Goal: Navigation & Orientation: Find specific page/section

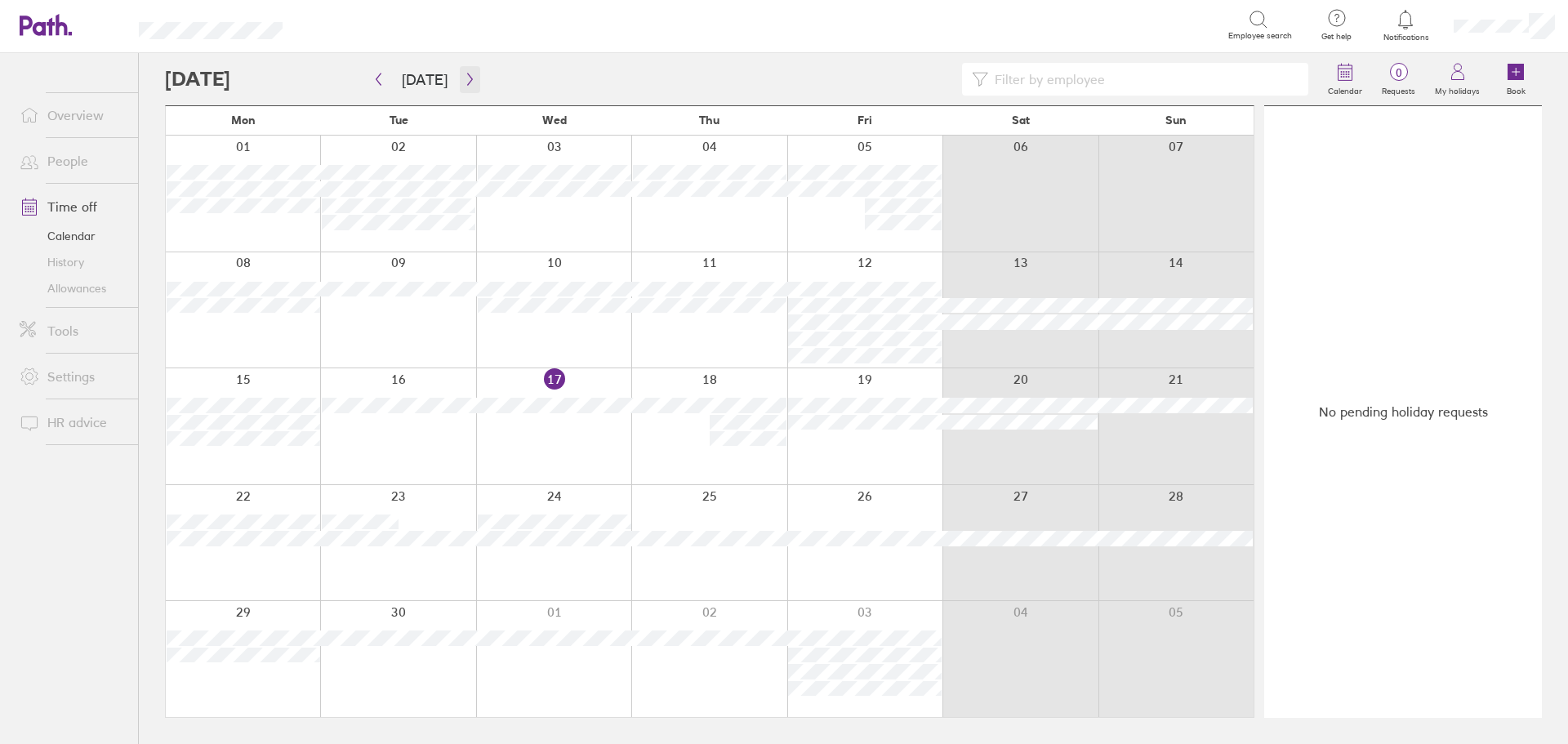
click at [467, 76] on icon "button" at bounding box center [470, 80] width 5 height 12
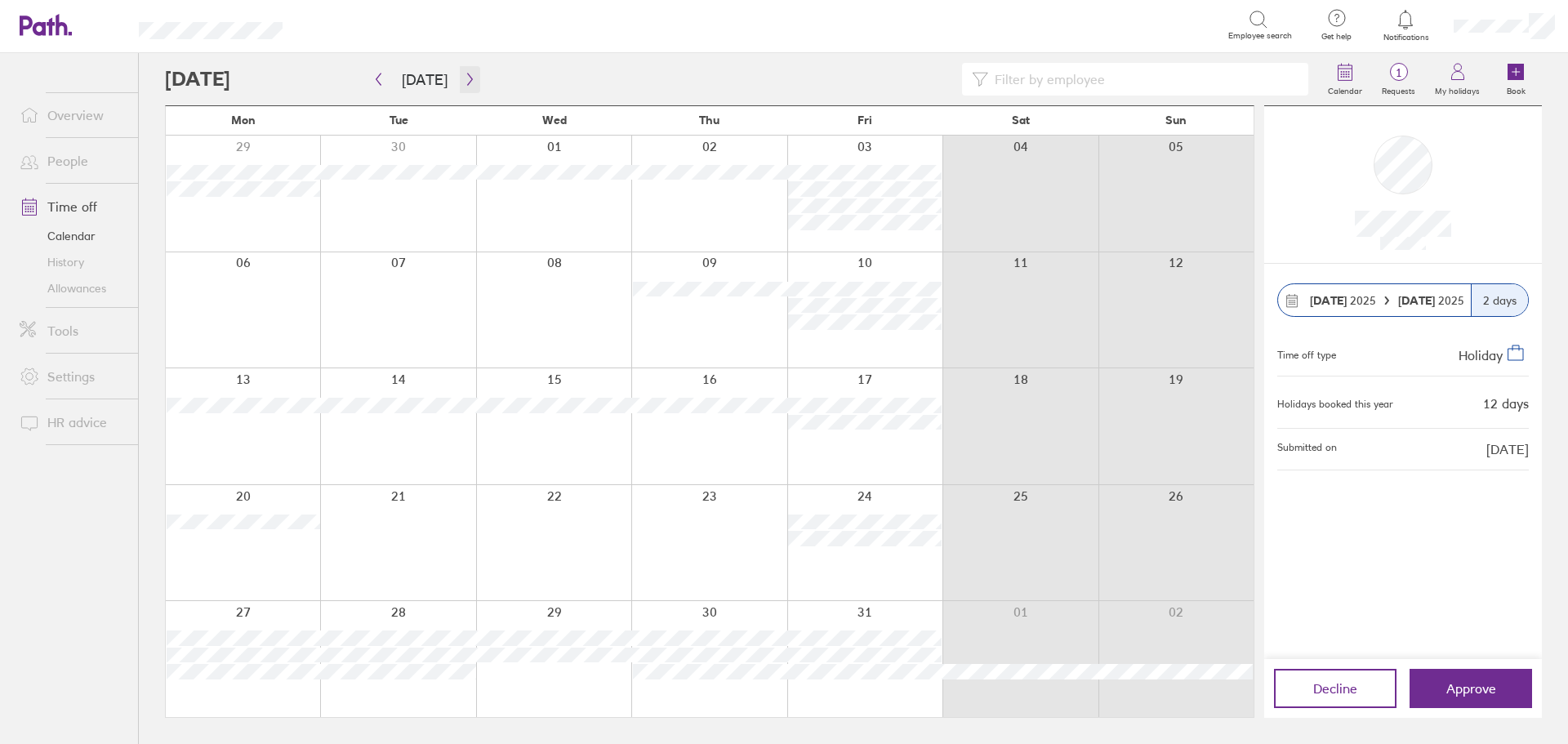
click at [466, 76] on icon "button" at bounding box center [470, 79] width 12 height 13
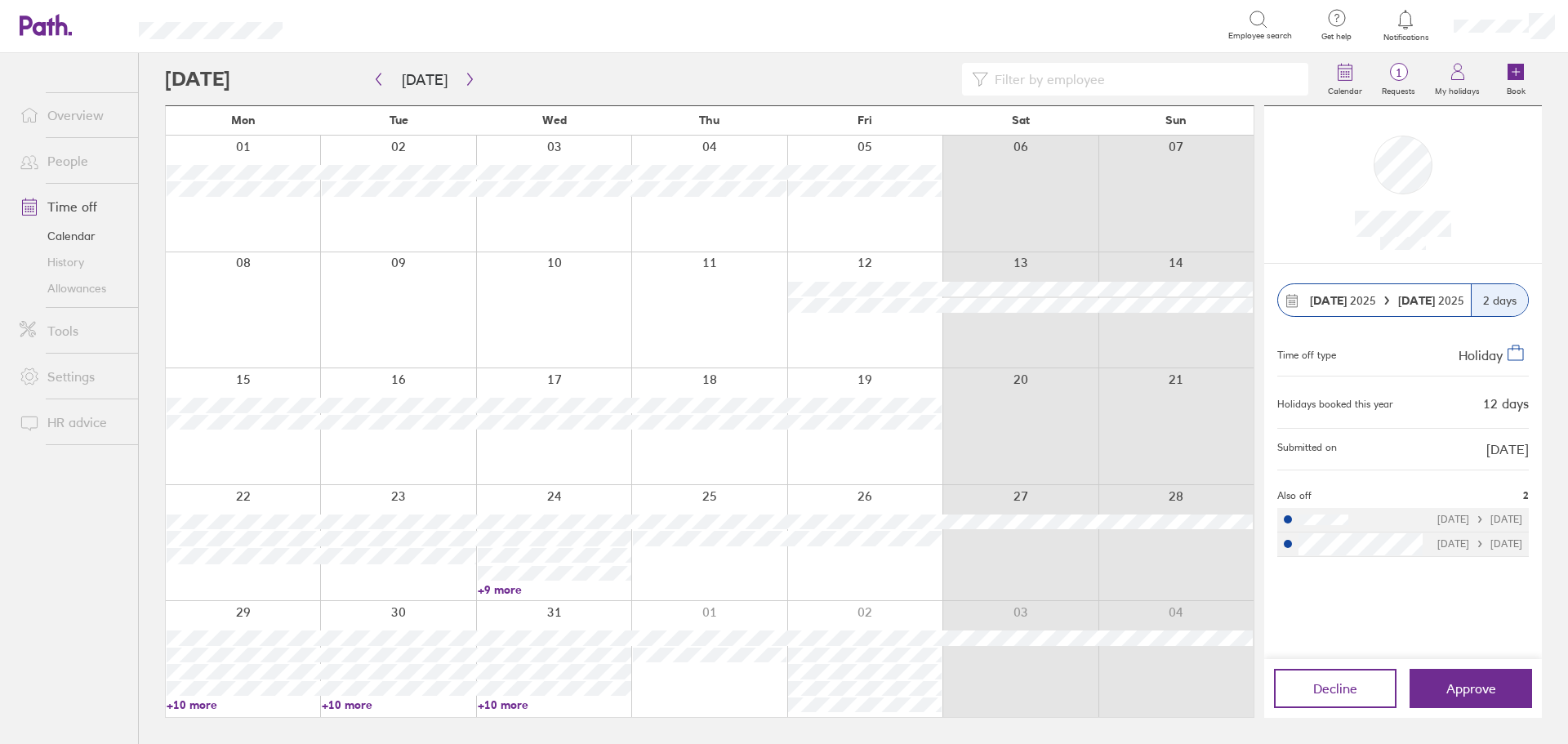
click at [508, 704] on link "+10 more" at bounding box center [555, 705] width 154 height 15
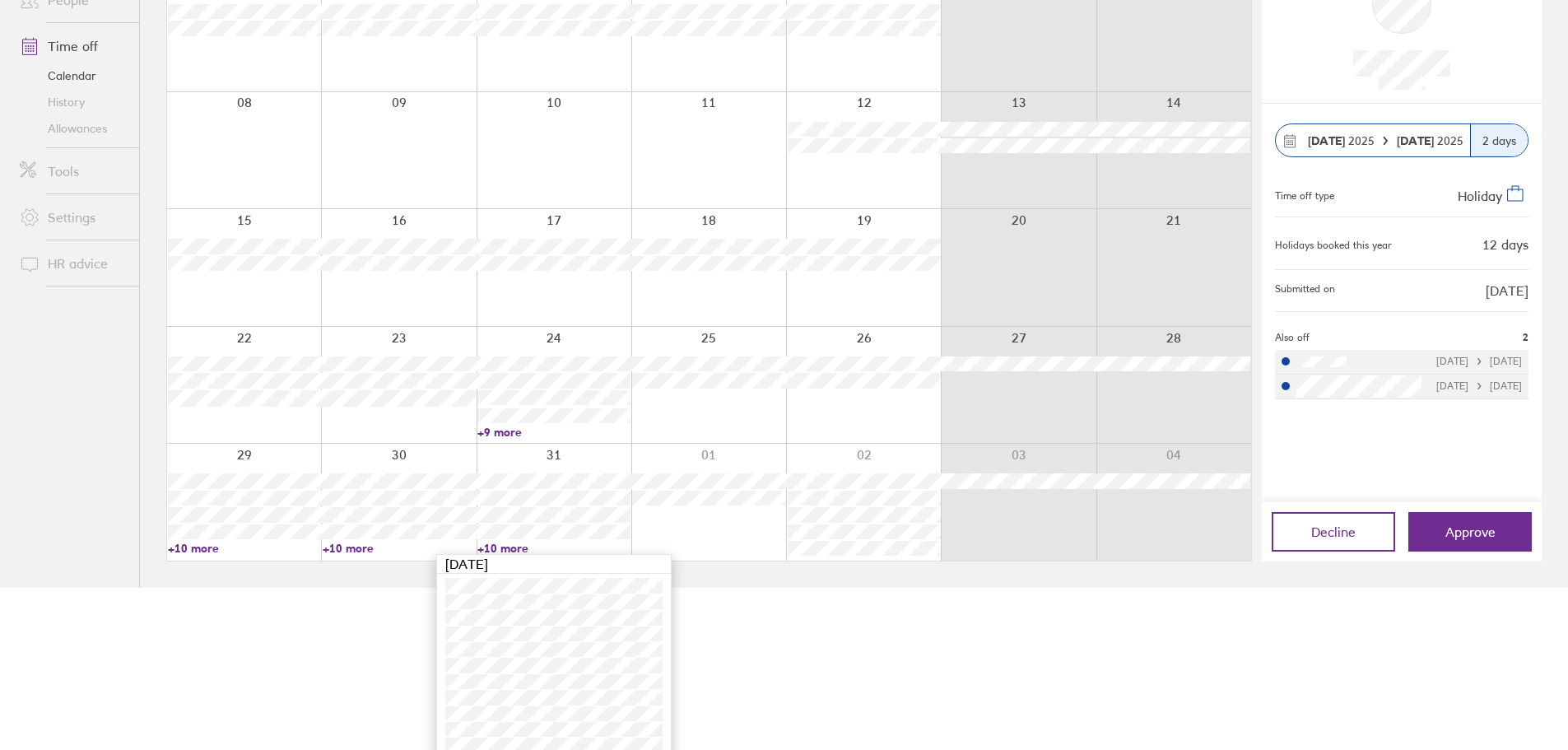
scroll to position [223, 0]
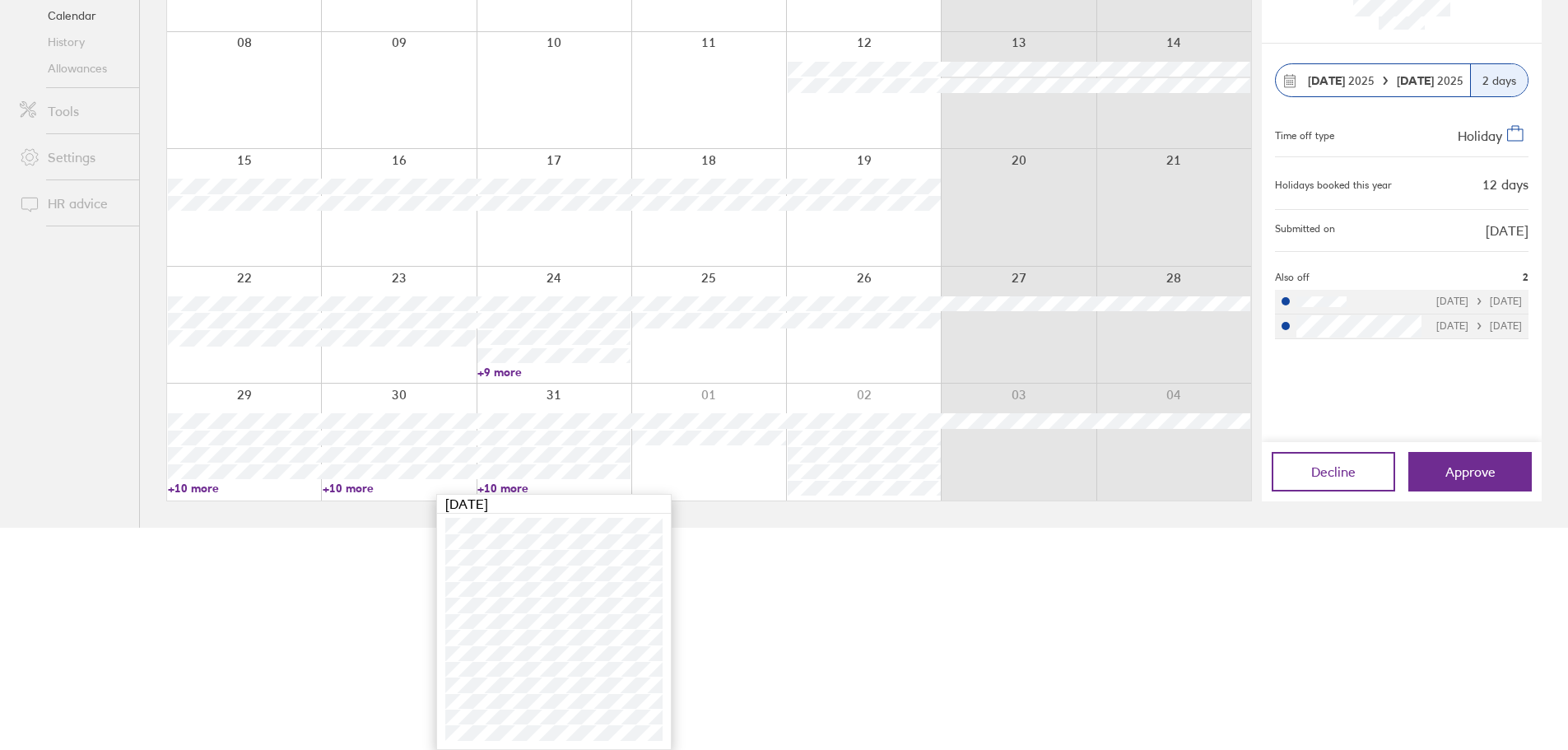
click at [357, 482] on link "+10 more" at bounding box center [399, 488] width 153 height 15
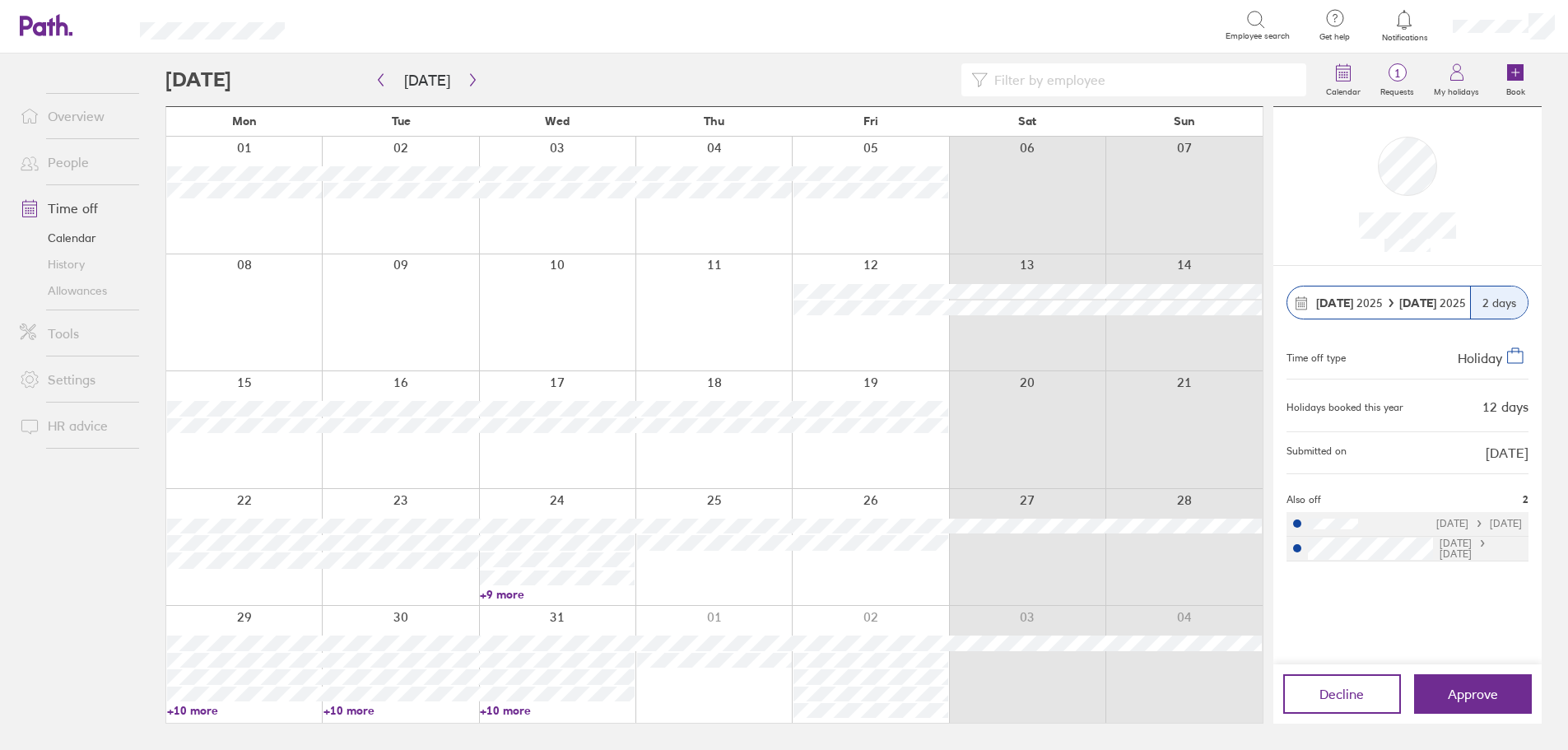
scroll to position [0, 0]
click at [363, 705] on link "+10 more" at bounding box center [402, 711] width 155 height 15
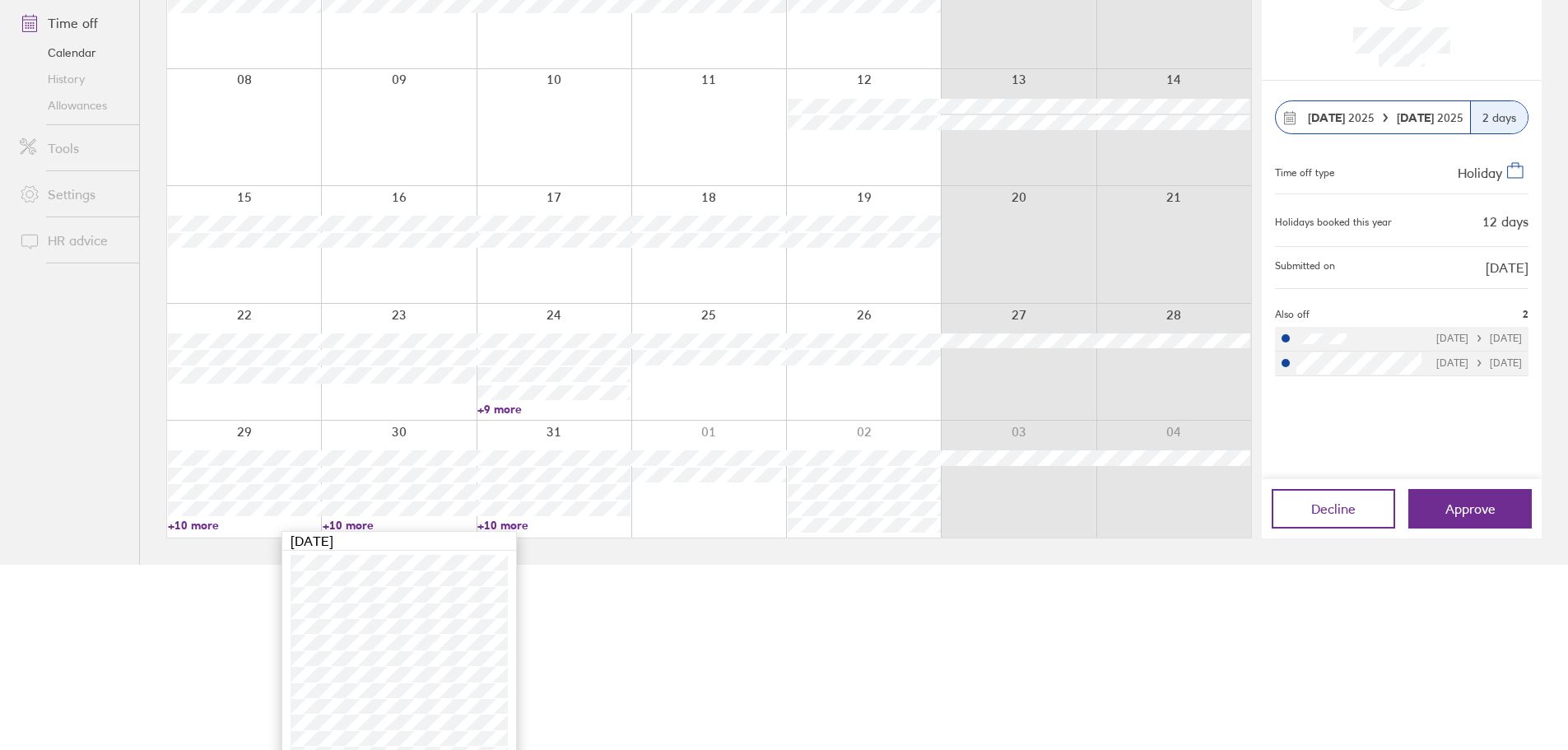
scroll to position [223, 0]
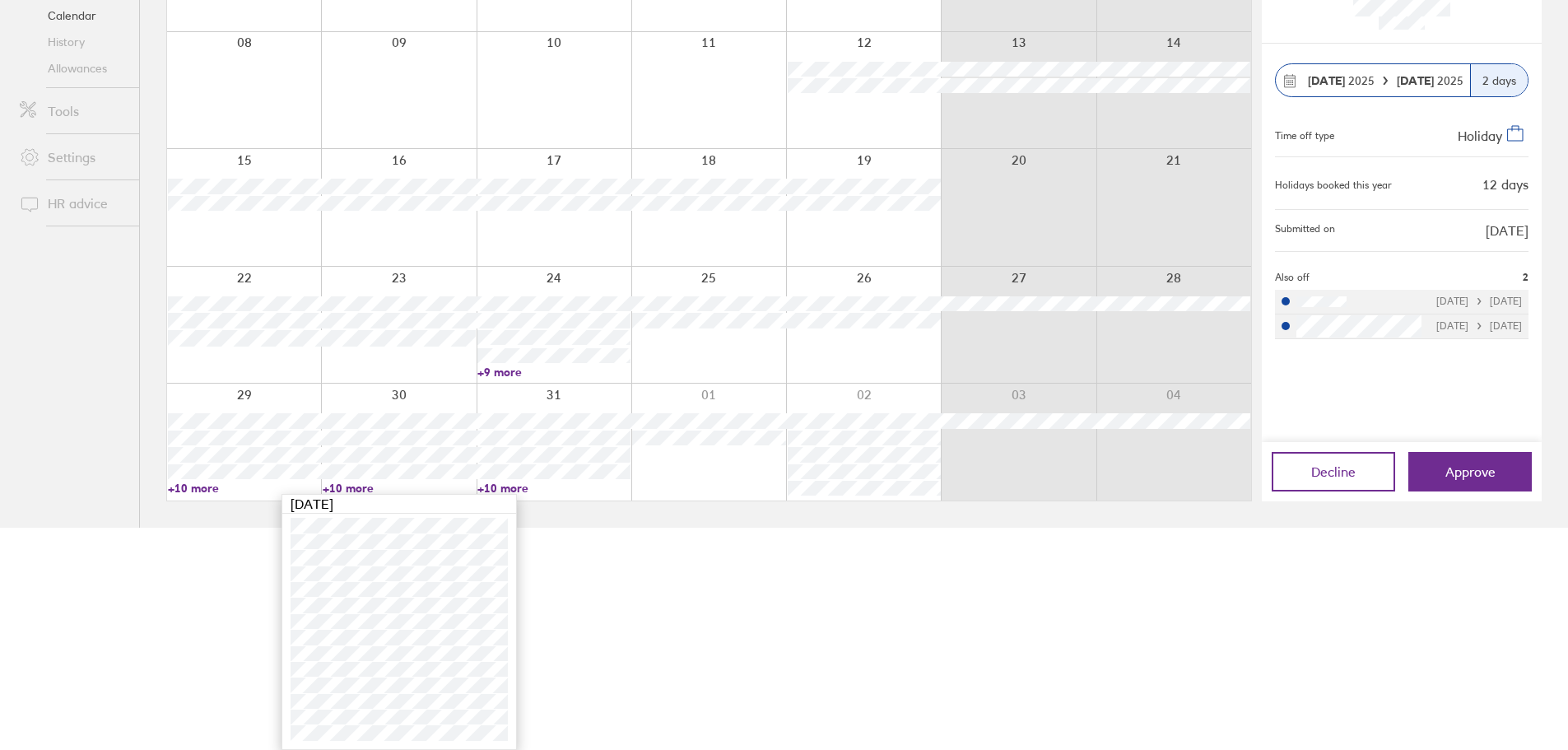
click at [776, 528] on html "Search Employee search Get help FAQs Contact us Notifications My profile Sign o…" at bounding box center [784, 152] width 1568 height 750
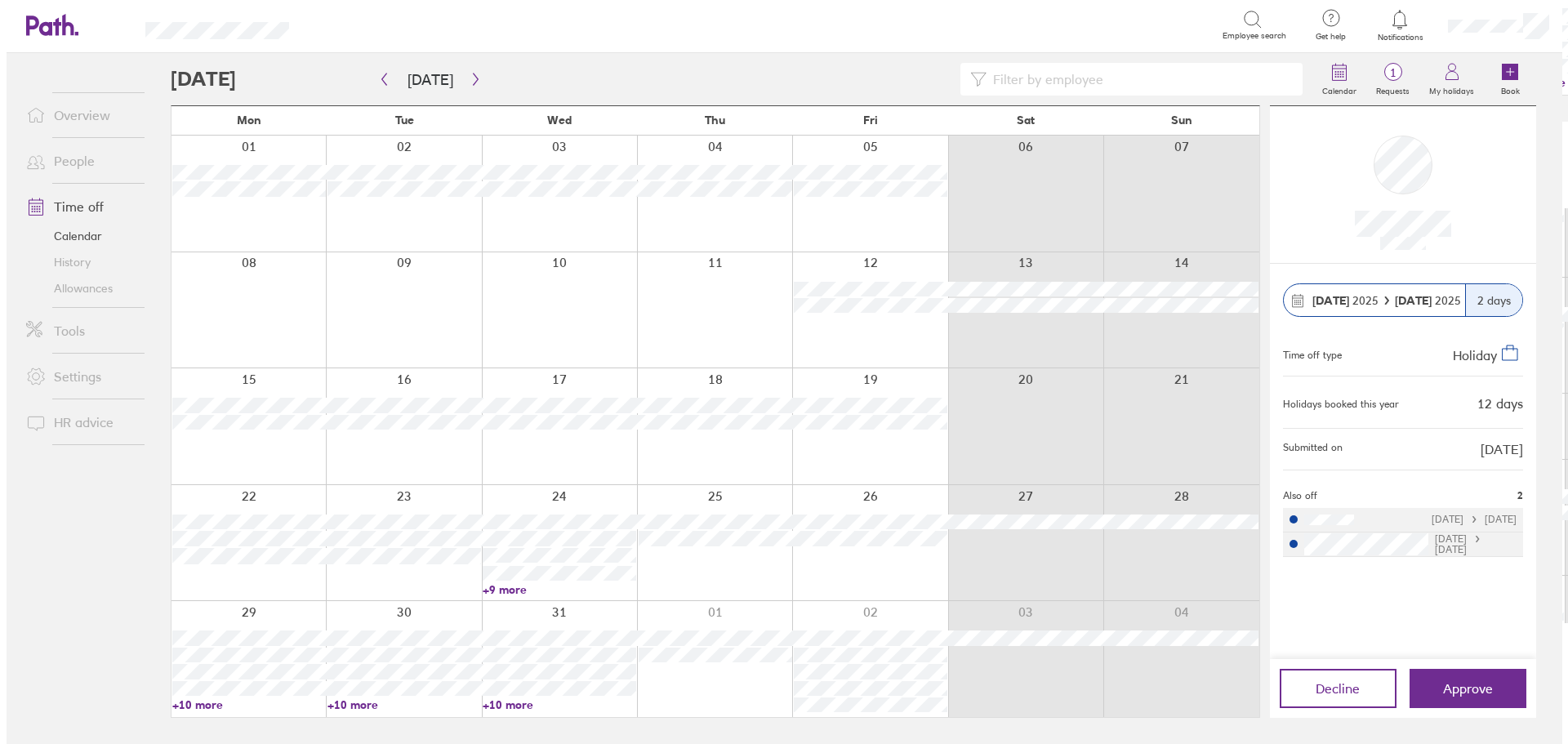
scroll to position [0, 0]
click at [71, 197] on link "Time off" at bounding box center [72, 206] width 132 height 33
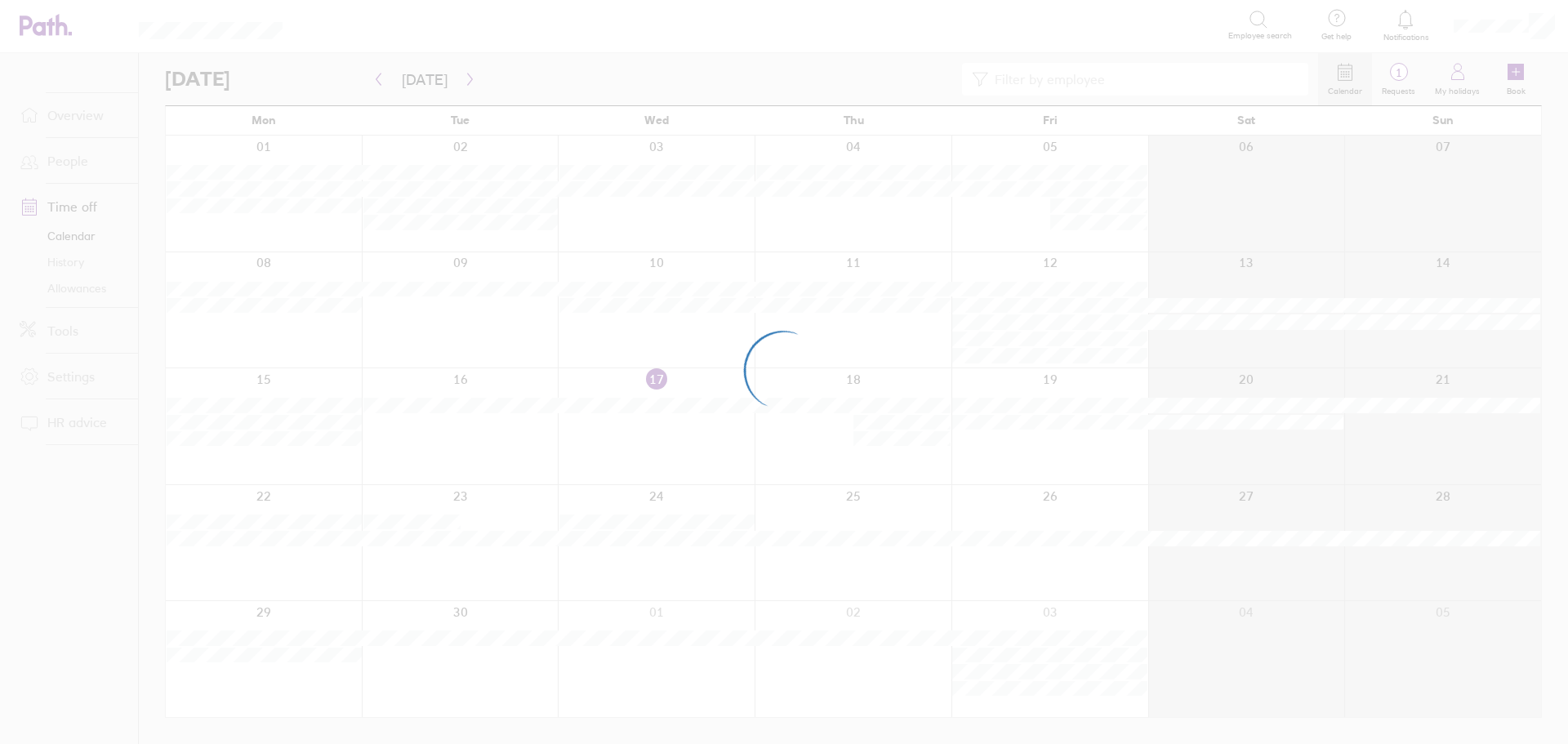
click at [64, 156] on div at bounding box center [784, 372] width 1568 height 744
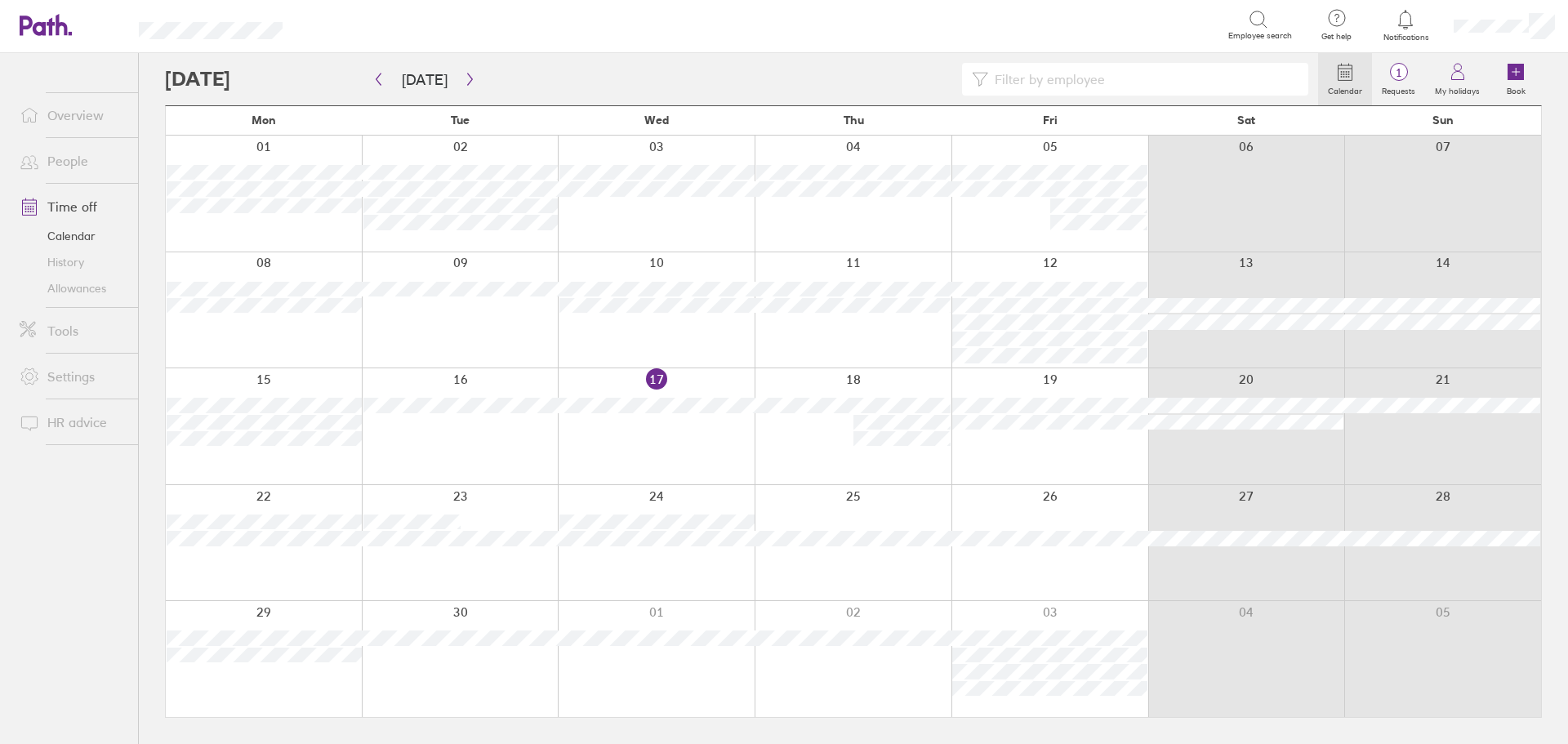
click at [63, 160] on link "People" at bounding box center [72, 161] width 132 height 33
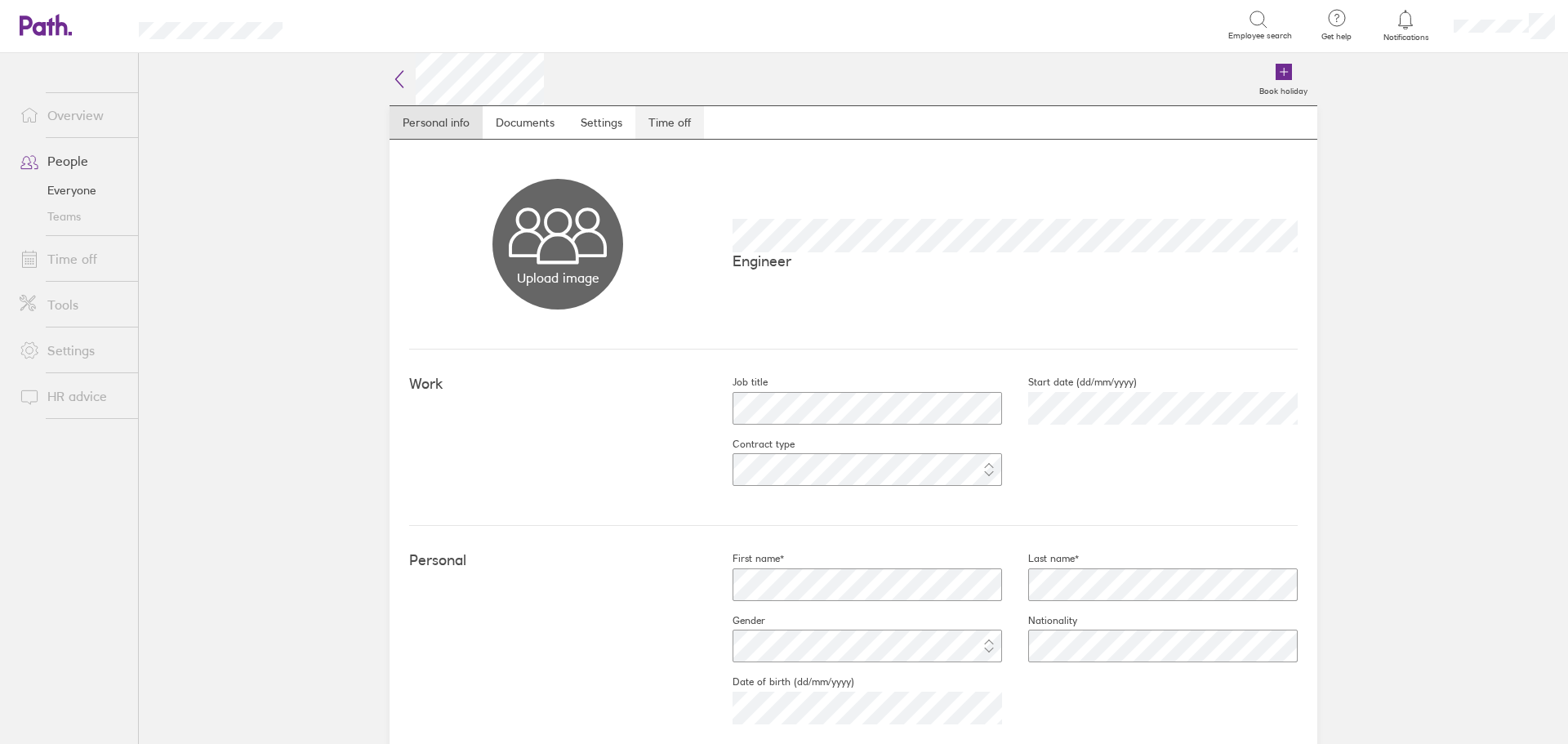
click at [666, 118] on link "Time off" at bounding box center [670, 122] width 69 height 33
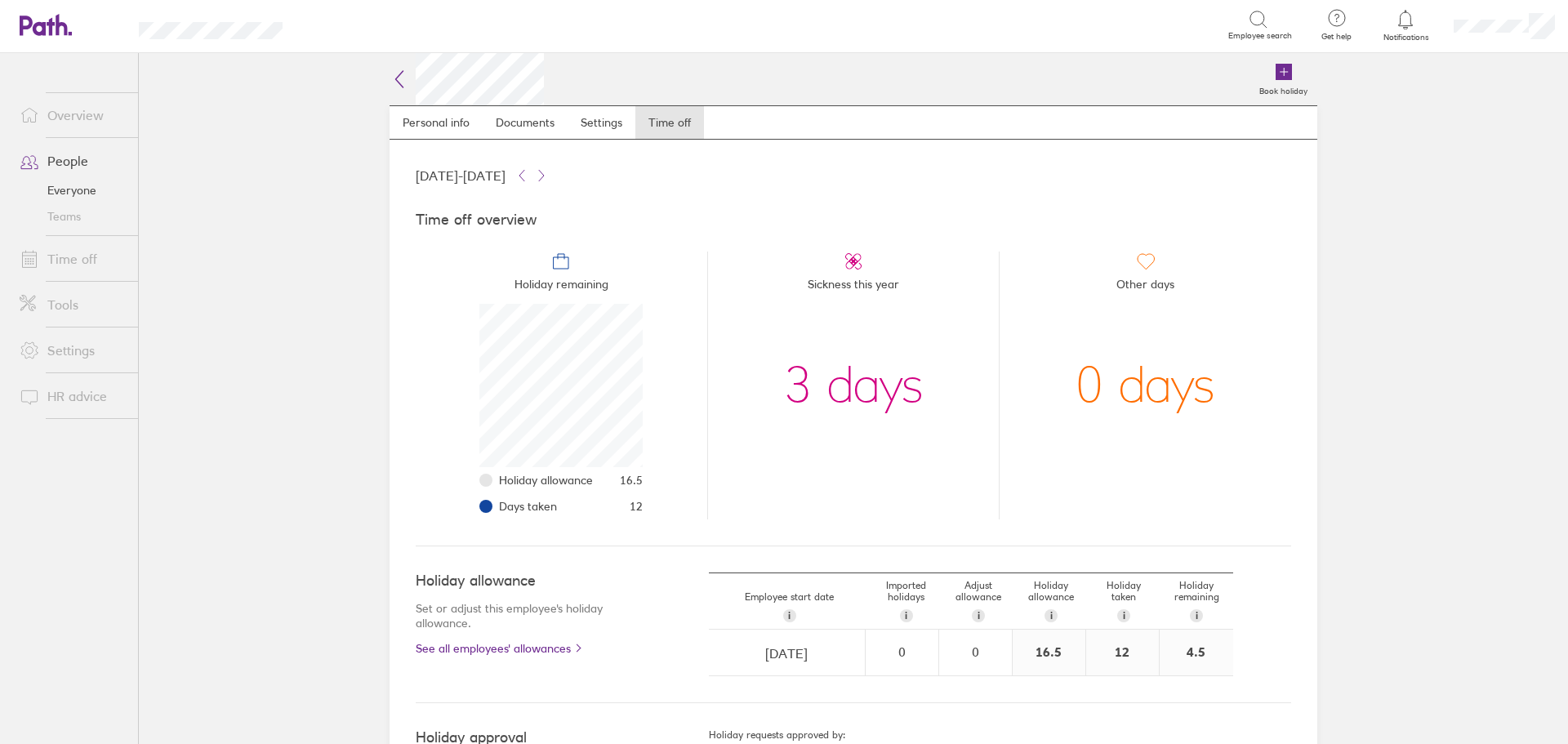
scroll to position [163, 163]
